Goal: Transaction & Acquisition: Download file/media

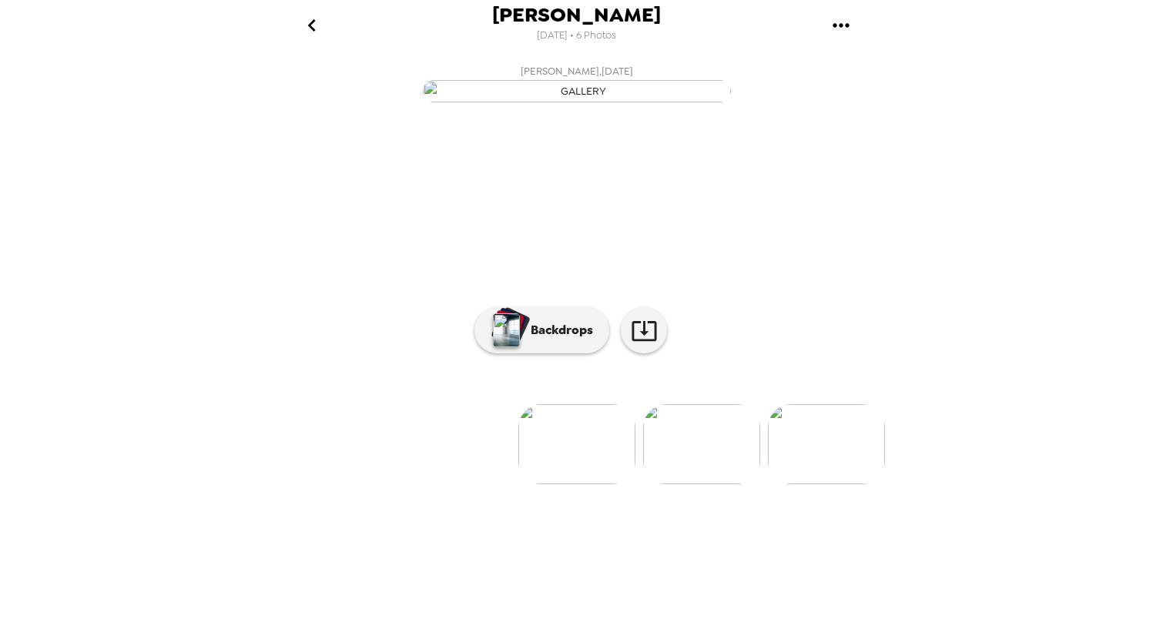
scroll to position [32, 0]
click at [827, 484] on img at bounding box center [826, 444] width 117 height 80
click at [450, 484] on img at bounding box center [453, 444] width 117 height 80
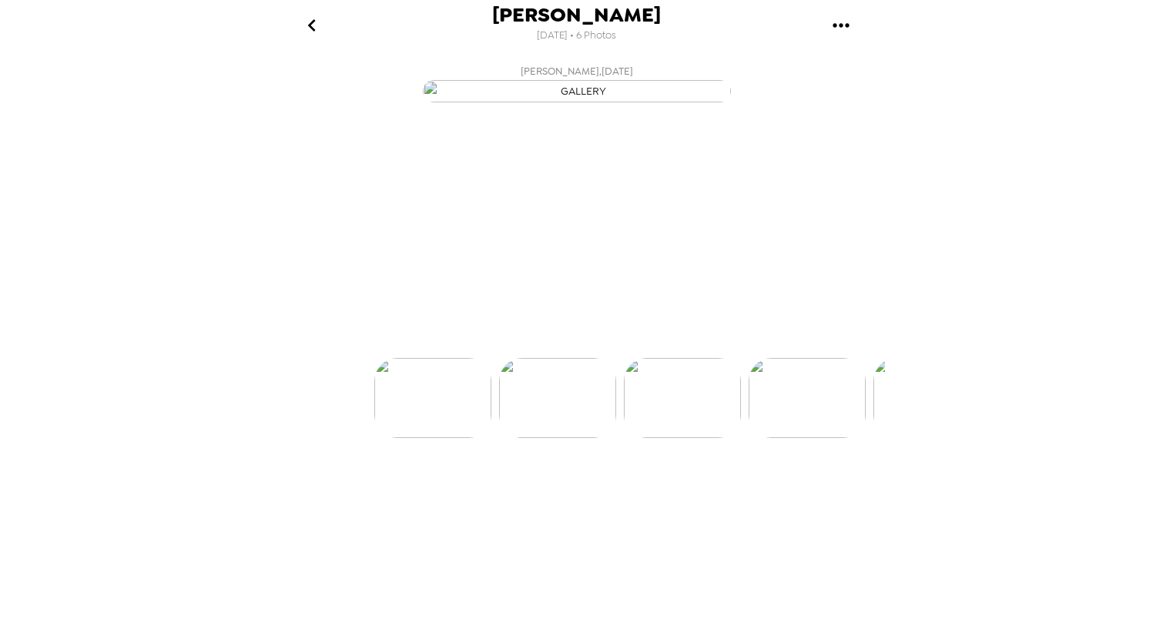
scroll to position [0, 124]
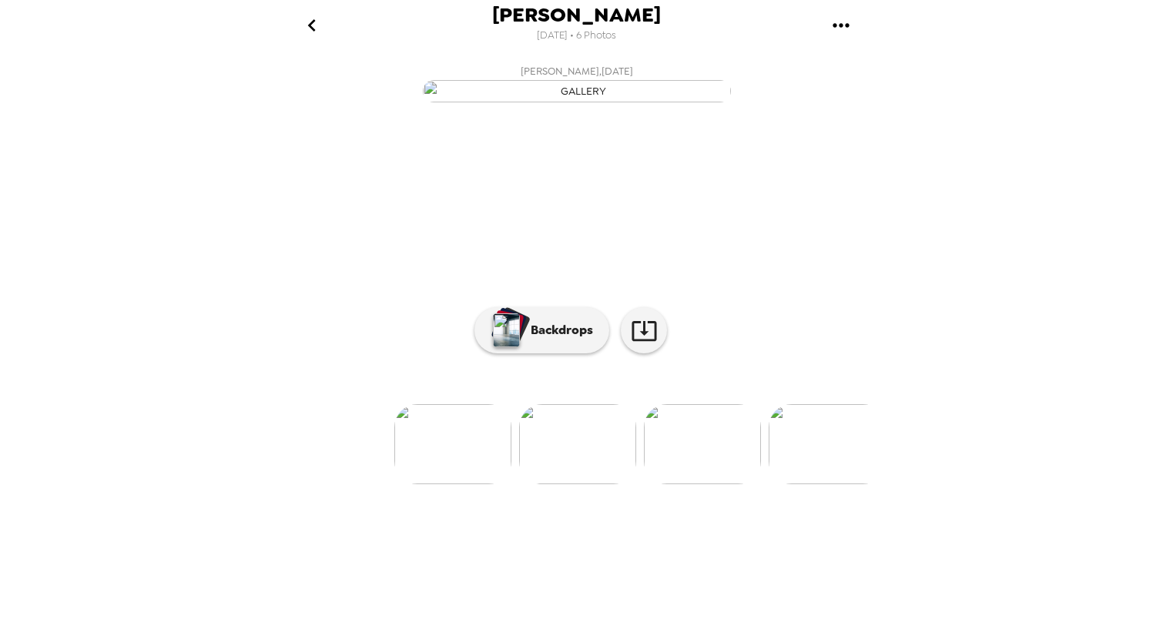
click at [454, 484] on img at bounding box center [452, 444] width 117 height 80
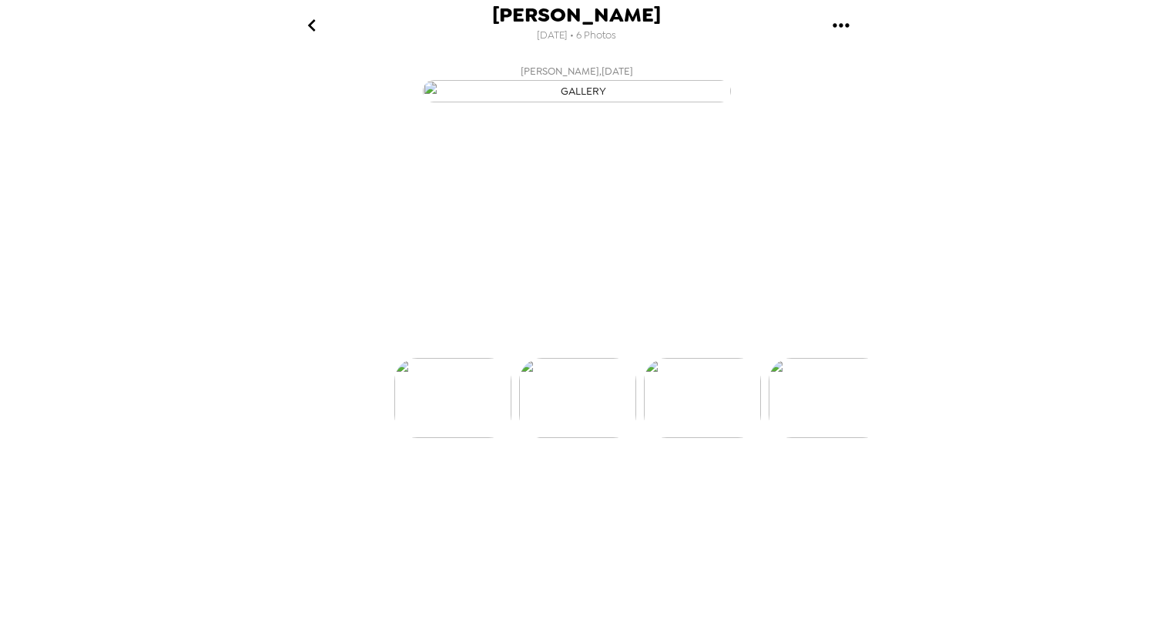
scroll to position [0, 0]
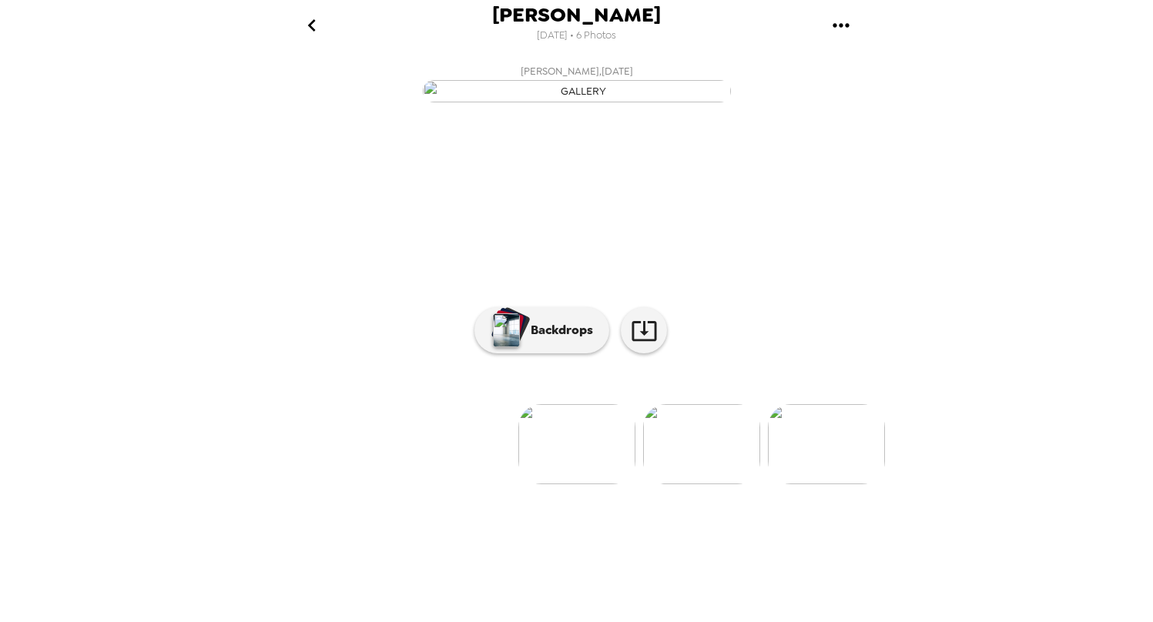
click at [702, 484] on img at bounding box center [701, 444] width 117 height 80
click at [698, 484] on img at bounding box center [702, 444] width 117 height 80
click at [650, 344] on icon at bounding box center [644, 330] width 27 height 27
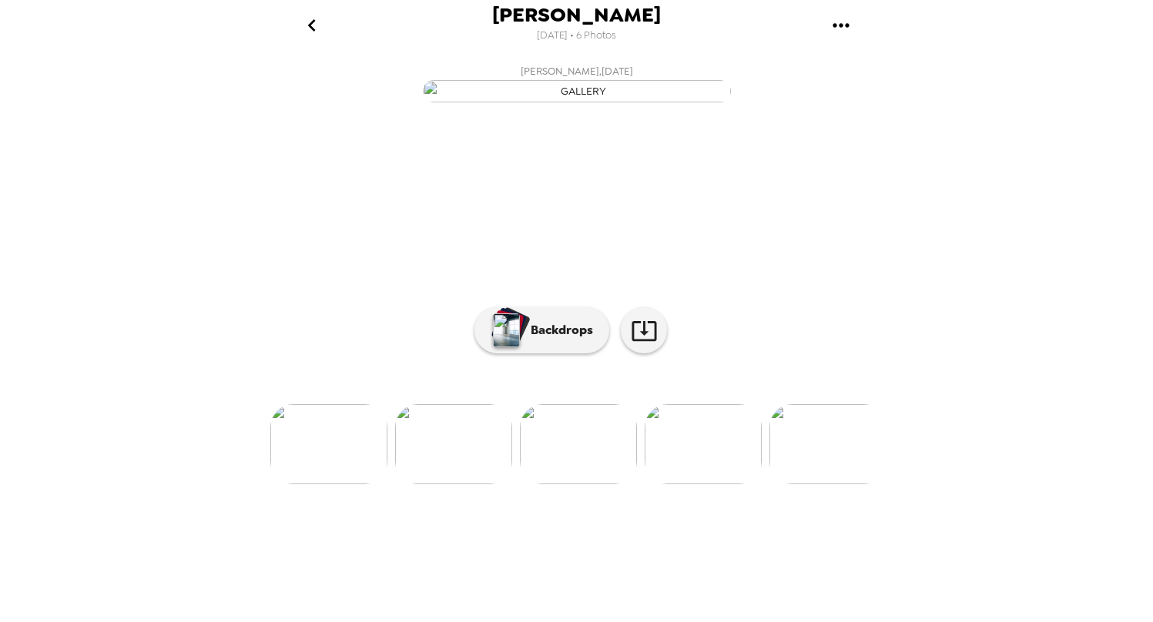
click at [462, 484] on img at bounding box center [453, 444] width 117 height 80
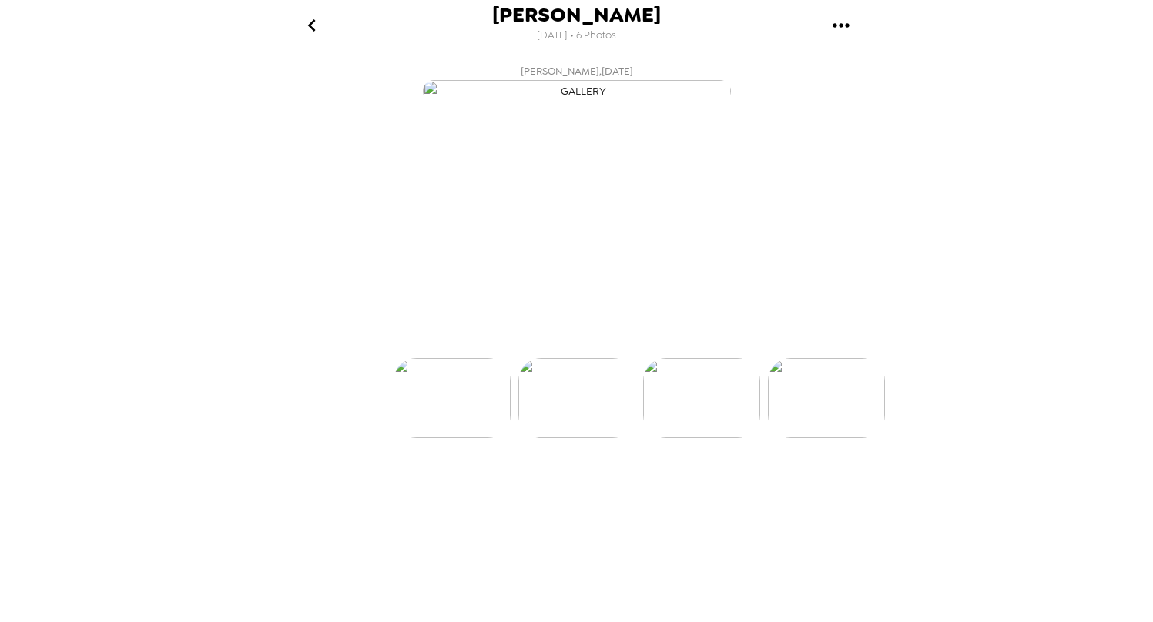
scroll to position [0, 124]
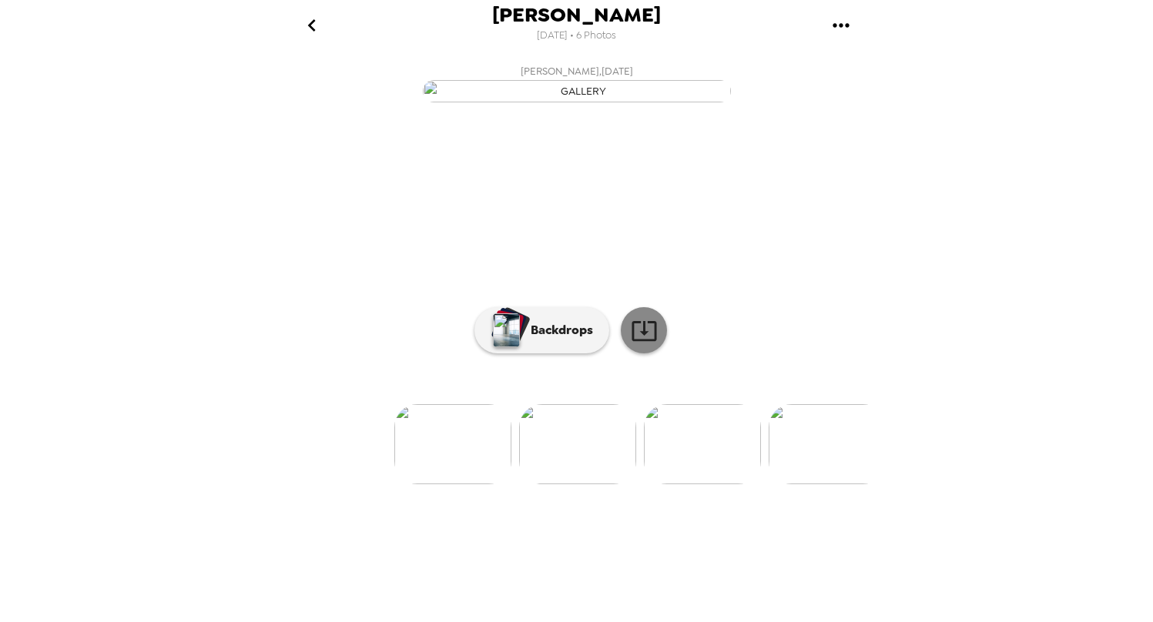
click at [643, 341] on icon at bounding box center [643, 331] width 25 height 20
click at [715, 484] on img at bounding box center [702, 444] width 117 height 80
click at [467, 484] on img at bounding box center [453, 444] width 117 height 80
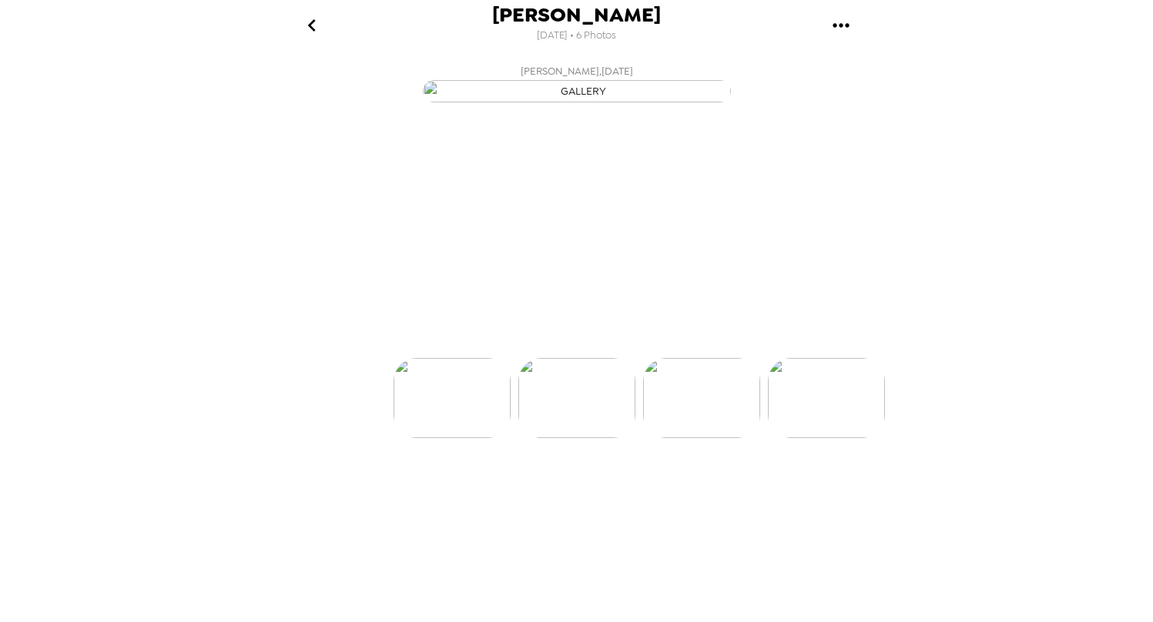
scroll to position [0, 124]
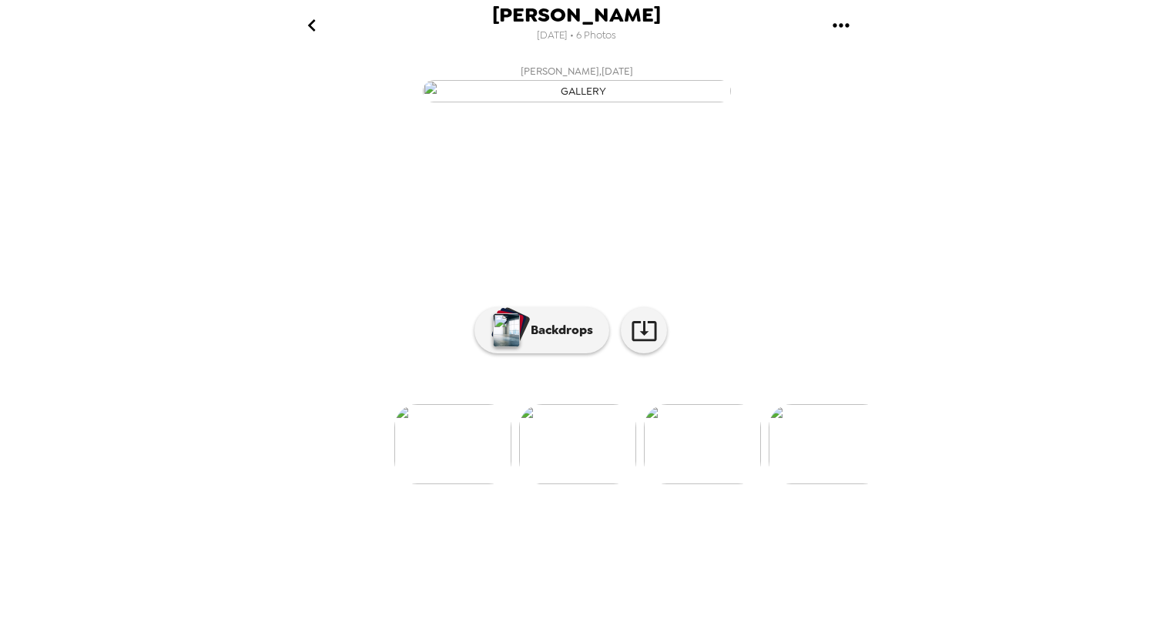
click at [467, 484] on img at bounding box center [452, 444] width 117 height 80
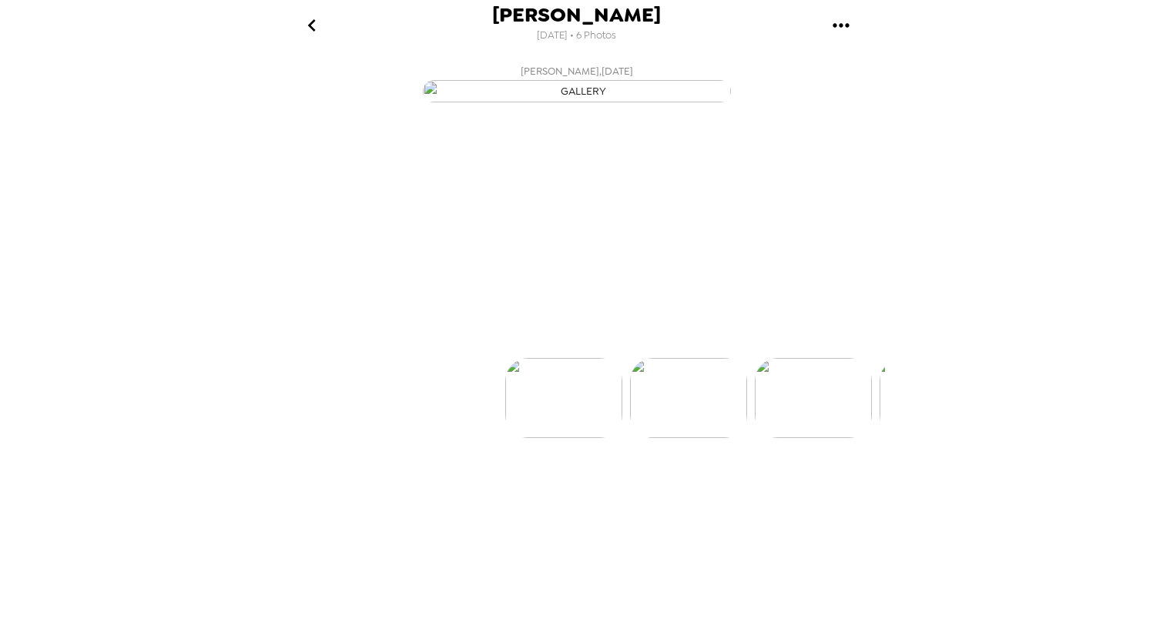
scroll to position [0, 0]
click at [700, 484] on img at bounding box center [701, 444] width 117 height 80
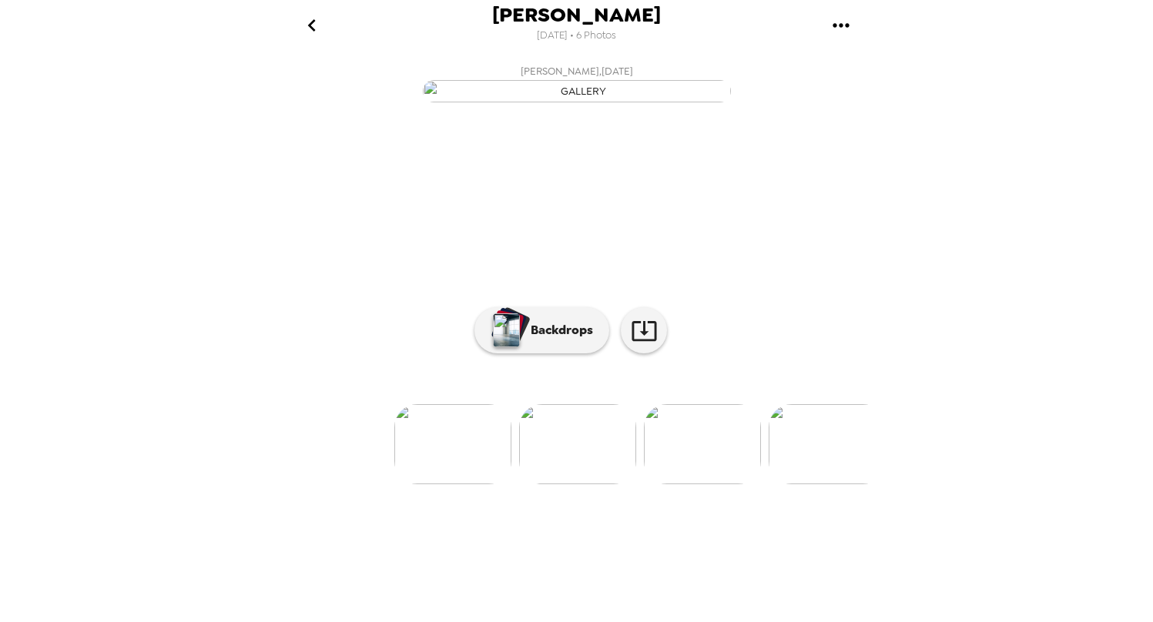
click at [698, 484] on img at bounding box center [702, 444] width 117 height 80
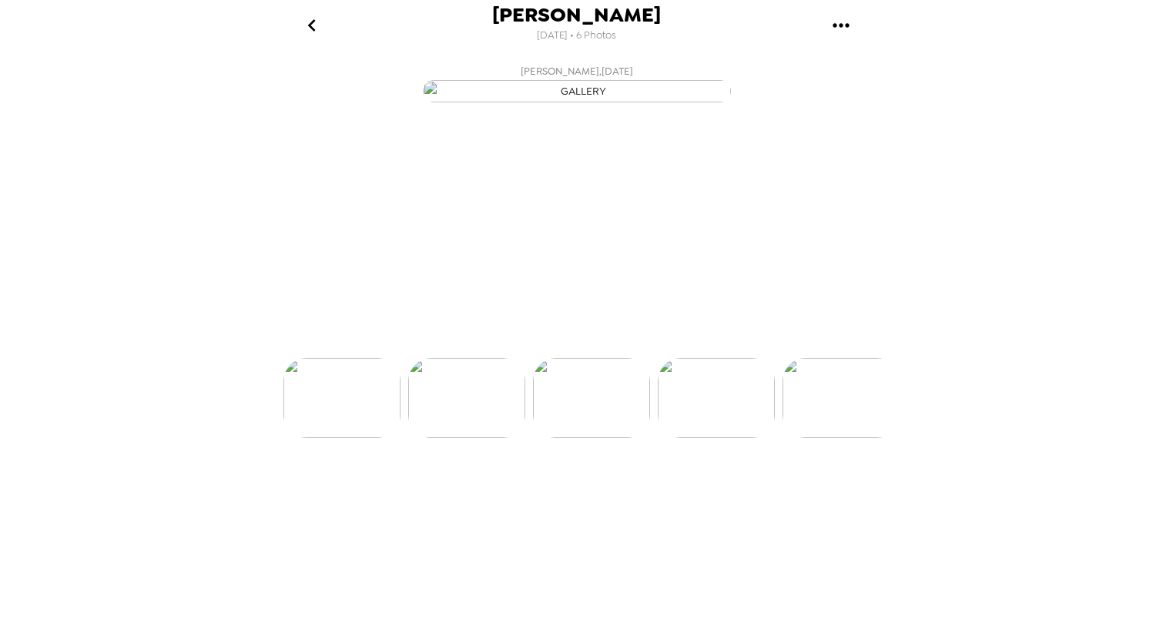
scroll to position [0, 248]
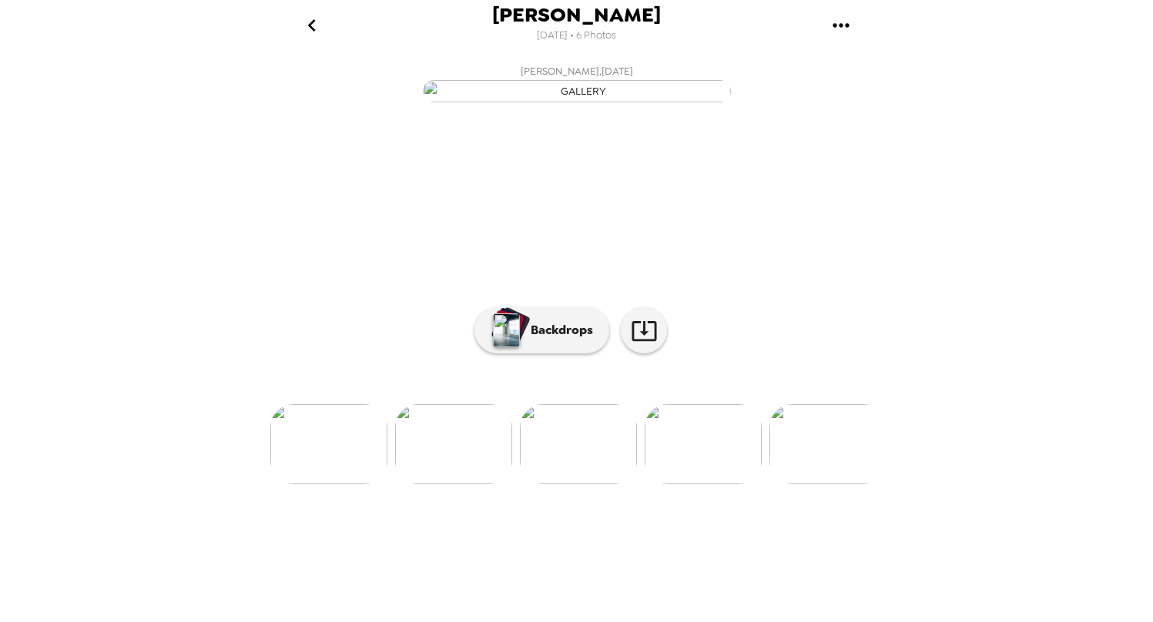
click at [715, 484] on img at bounding box center [702, 444] width 117 height 80
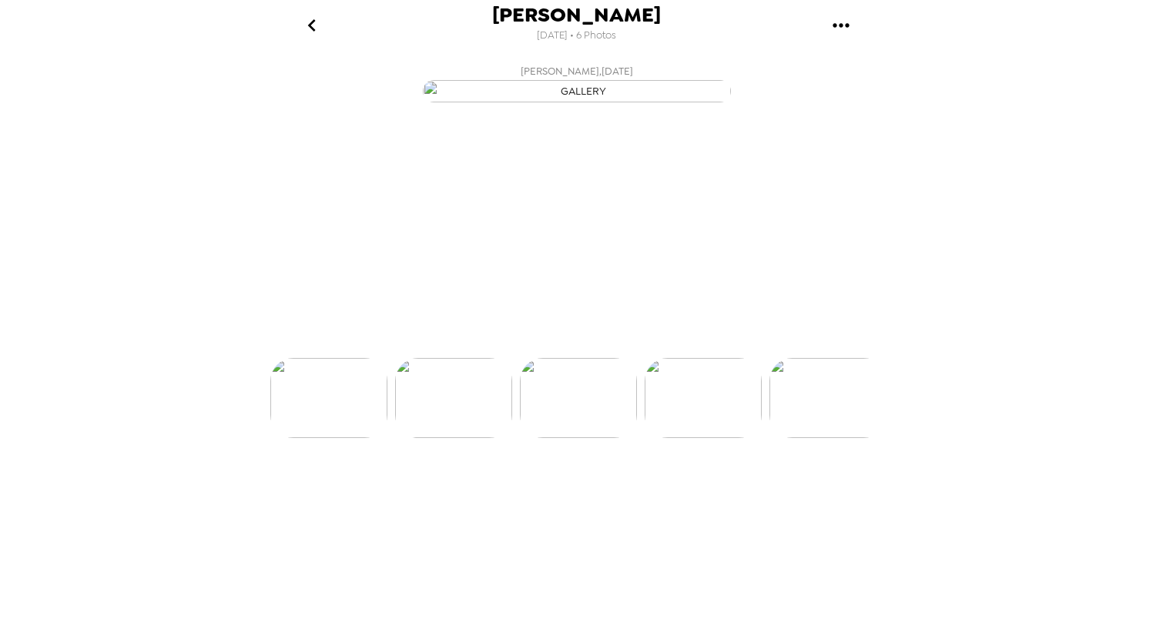
scroll to position [0, 372]
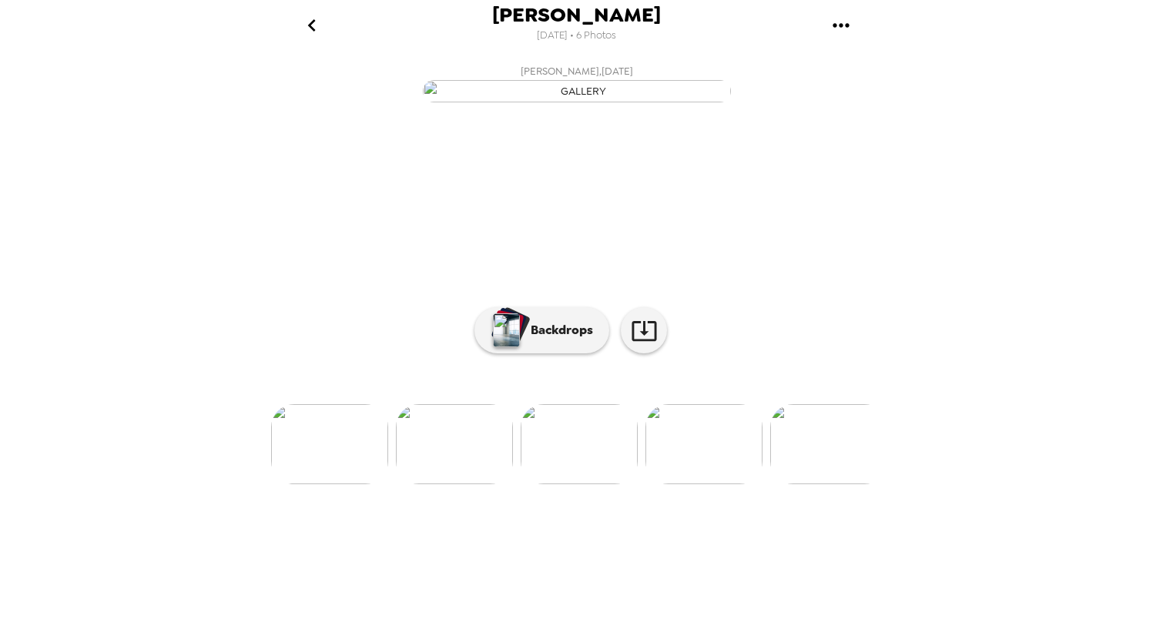
click at [465, 484] on img at bounding box center [454, 444] width 117 height 80
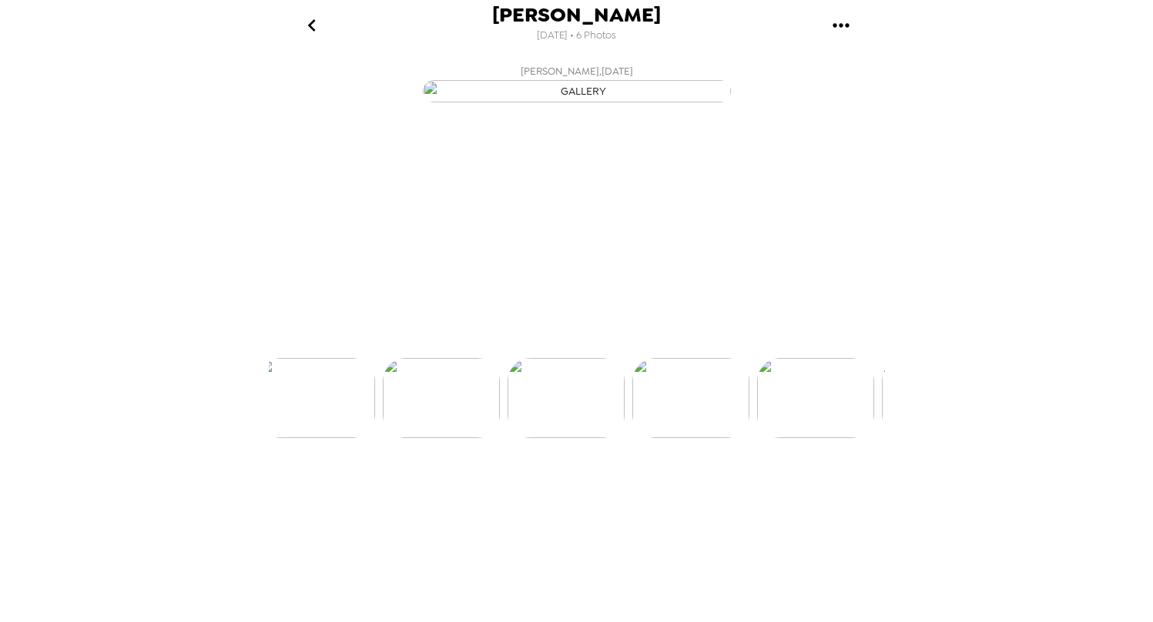
scroll to position [0, 248]
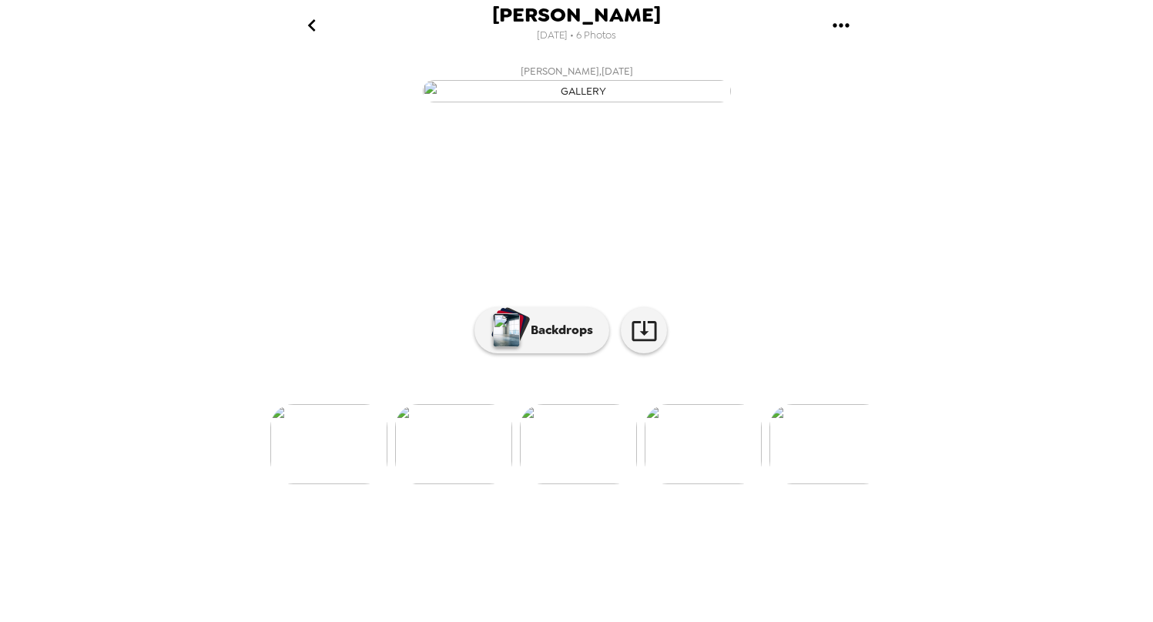
click at [360, 484] on img at bounding box center [328, 444] width 117 height 80
click at [640, 344] on icon at bounding box center [644, 330] width 27 height 27
click at [308, 23] on icon "go back" at bounding box center [312, 25] width 25 height 25
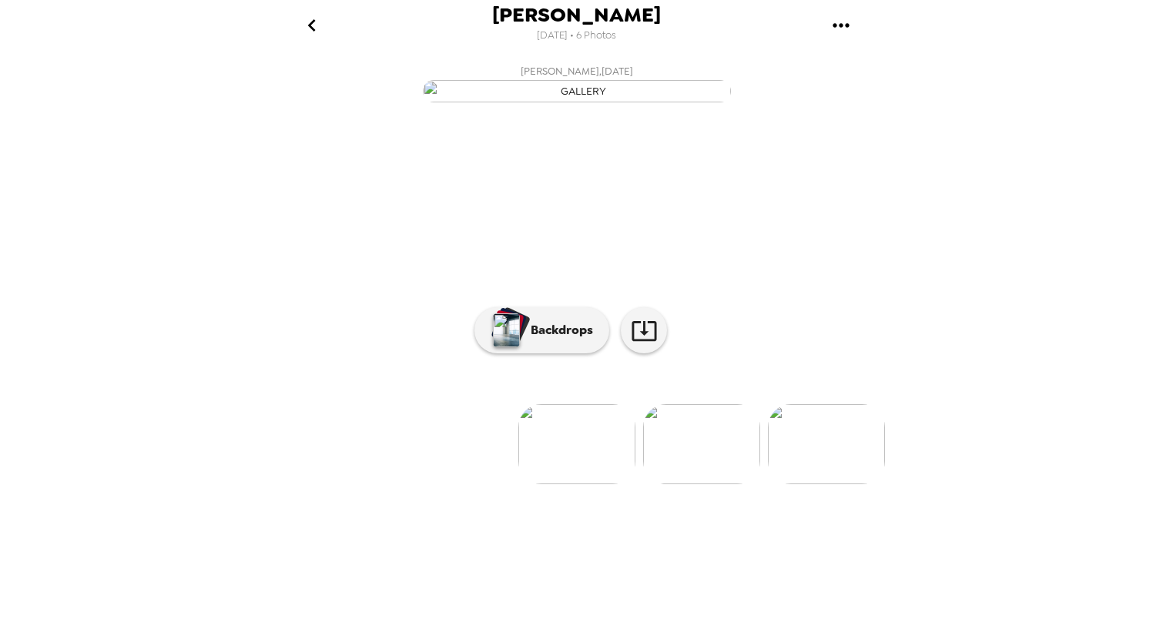
click at [310, 23] on icon "go back" at bounding box center [312, 25] width 8 height 12
click at [842, 22] on icon "gallery menu" at bounding box center [841, 25] width 25 height 25
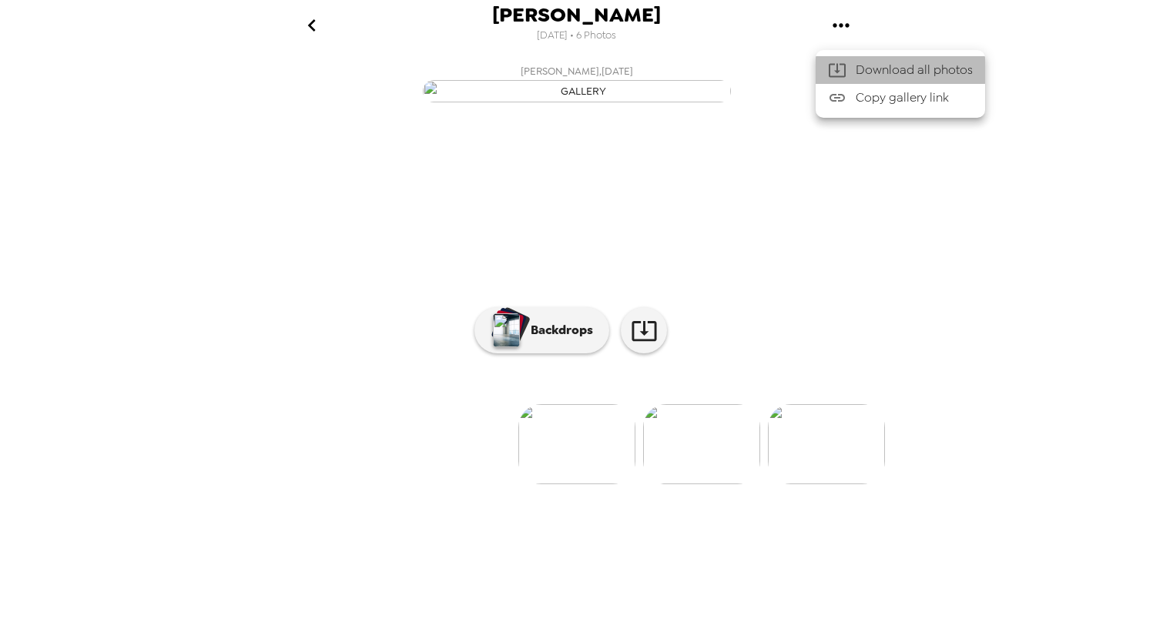
click at [874, 70] on span "Download all photos" at bounding box center [913, 70] width 117 height 18
